Goal: Transaction & Acquisition: Purchase product/service

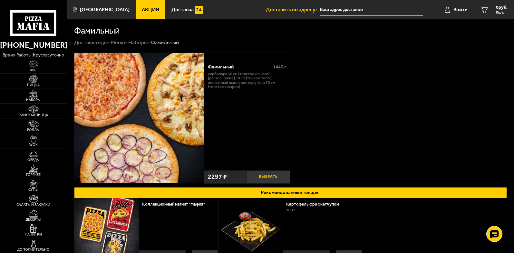
click at [270, 179] on button "Выбрать" at bounding box center [268, 176] width 43 height 13
click at [492, 12] on span "1 шт." at bounding box center [497, 12] width 19 height 4
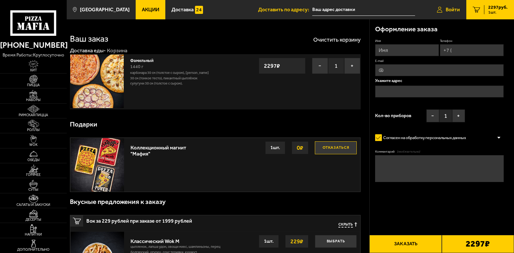
click at [446, 12] on span "Войти" at bounding box center [453, 9] width 14 height 5
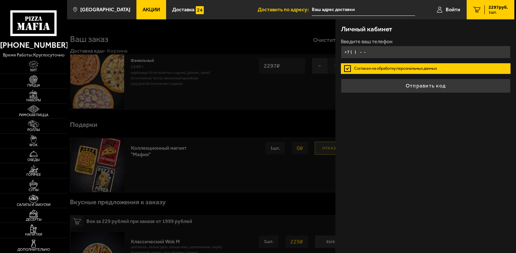
click at [398, 52] on input "+7 ( ) - -" at bounding box center [426, 52] width 170 height 13
click at [365, 52] on input "+7 ( ) - -" at bounding box center [426, 52] width 170 height 13
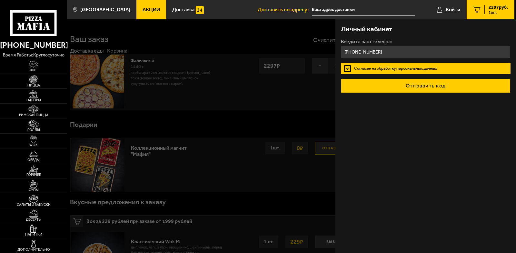
type input "[PHONE_NUMBER]"
click at [428, 86] on button "Отправить код" at bounding box center [426, 86] width 170 height 14
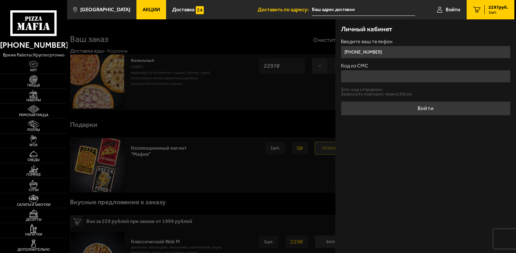
click at [390, 76] on input "Код из СМС" at bounding box center [426, 76] width 170 height 13
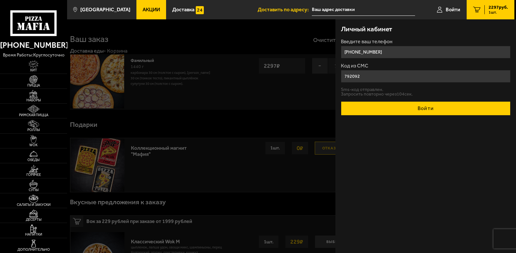
type input "792092"
click at [445, 113] on button "Войти" at bounding box center [426, 108] width 170 height 14
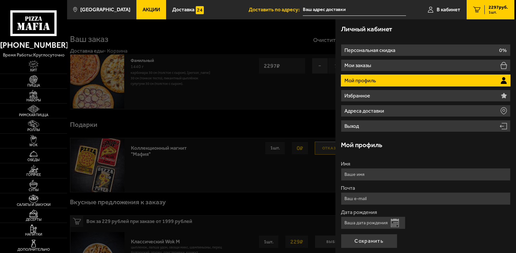
type input "[PHONE_NUMBER]"
click at [371, 244] on button "Сохранить" at bounding box center [369, 241] width 56 height 14
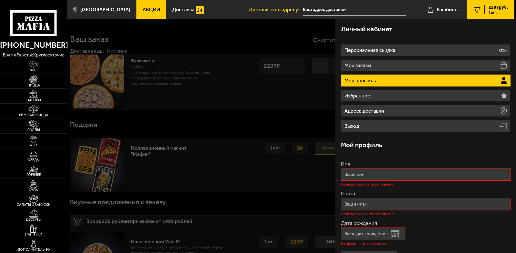
click at [363, 169] on input "Имя" at bounding box center [426, 174] width 170 height 13
type input "[PERSON_NAME]"
type input "[EMAIL_ADDRESS][DOMAIN_NAME]"
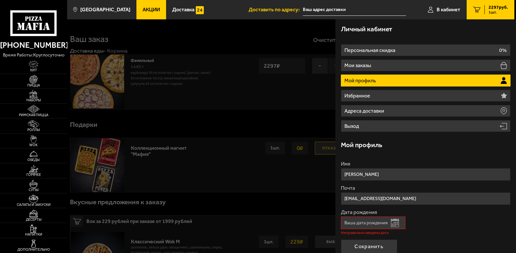
click at [361, 223] on input "Дата рождения" at bounding box center [373, 222] width 64 height 13
type input "1 . ."
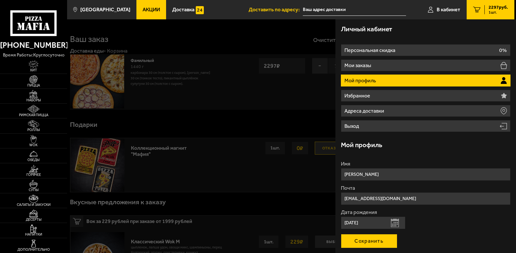
type input "[DATE]"
click at [387, 243] on button "Сохранить" at bounding box center [369, 241] width 56 height 14
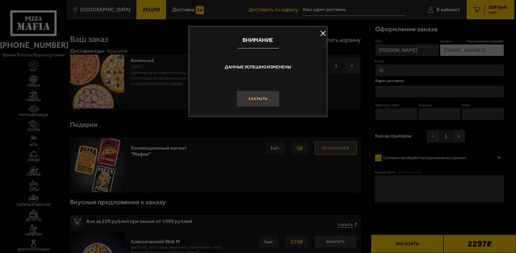
click at [263, 101] on button "Закрыть" at bounding box center [257, 99] width 43 height 16
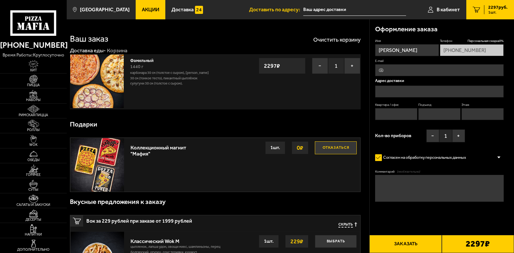
click at [490, 7] on span "2297 руб." at bounding box center [497, 7] width 19 height 5
click at [499, 158] on div at bounding box center [499, 157] width 10 height 5
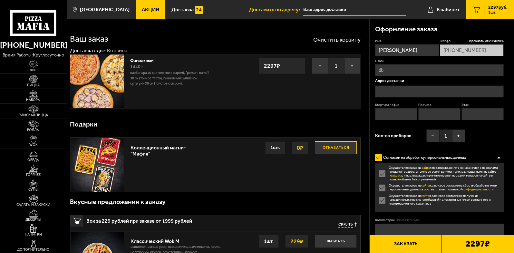
click at [499, 158] on div at bounding box center [499, 157] width 10 height 5
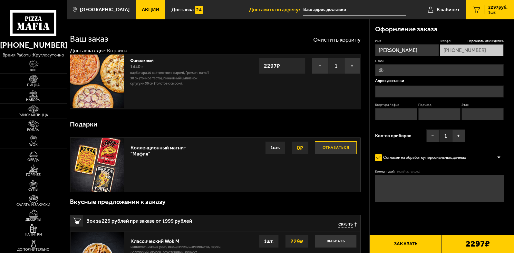
click at [354, 119] on div "Подарки" at bounding box center [215, 124] width 291 height 20
click at [475, 11] on icon "1" at bounding box center [476, 9] width 7 height 6
click at [496, 11] on span "1 шт." at bounding box center [497, 12] width 19 height 4
click at [471, 241] on b "2297 ₽" at bounding box center [478, 243] width 24 height 9
click at [428, 249] on button "Заказать" at bounding box center [405, 244] width 72 height 18
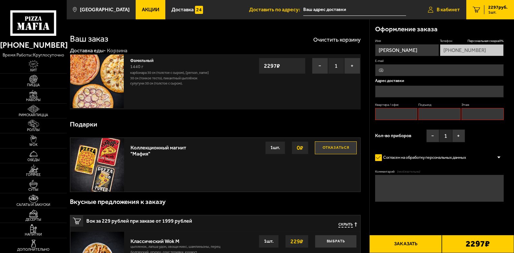
click at [432, 7] on icon at bounding box center [430, 9] width 5 height 6
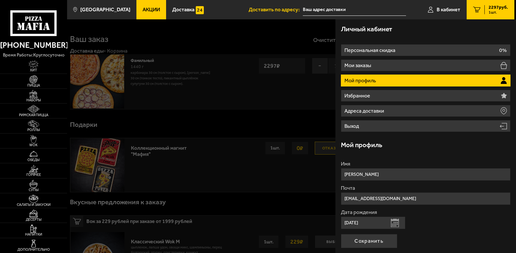
click at [274, 119] on div at bounding box center [325, 145] width 516 height 253
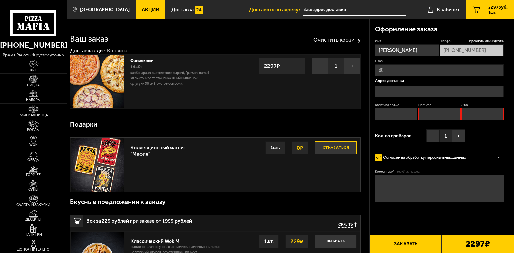
click at [36, 23] on icon at bounding box center [33, 22] width 46 height 25
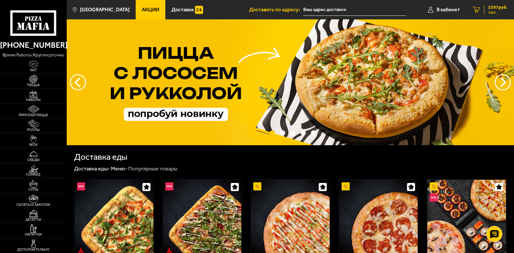
click at [495, 9] on span "2297 руб." at bounding box center [497, 7] width 19 height 5
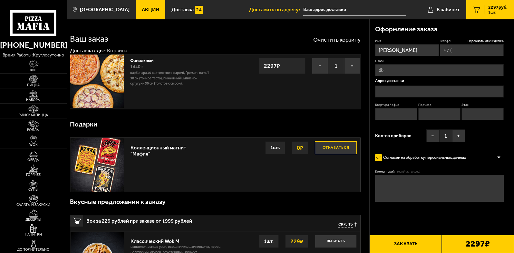
type input "[PHONE_NUMBER]"
click at [473, 9] on icon "1" at bounding box center [476, 9] width 7 height 6
drag, startPoint x: 474, startPoint y: 8, endPoint x: 485, endPoint y: 9, distance: 11.0
click at [474, 9] on icon "1" at bounding box center [476, 9] width 7 height 6
click at [498, 5] on span "2297 руб." at bounding box center [497, 7] width 19 height 5
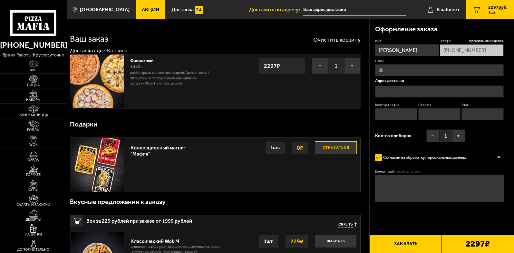
click at [476, 8] on icon "1" at bounding box center [476, 9] width 7 height 6
